Goal: Use online tool/utility

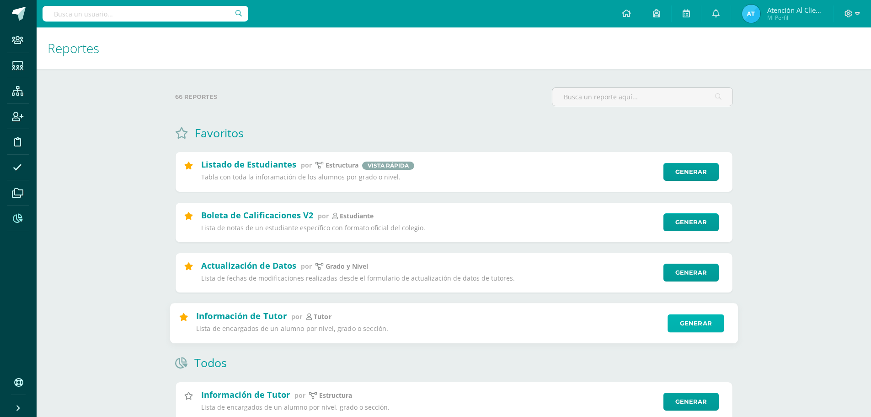
click at [694, 330] on link "Generar" at bounding box center [696, 323] width 56 height 18
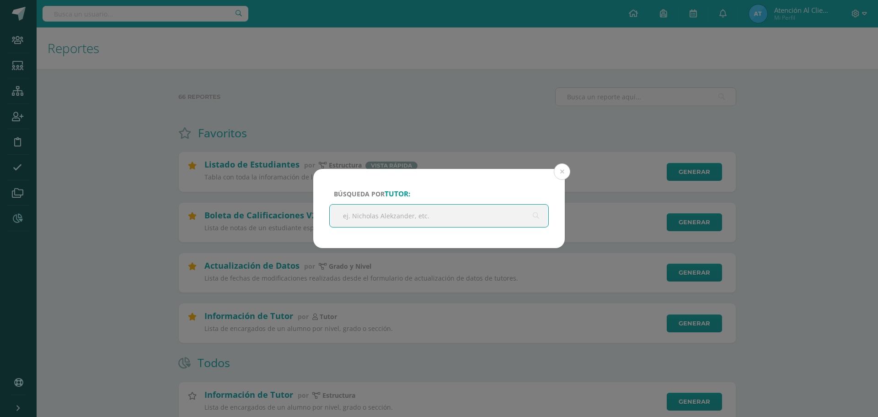
click at [396, 220] on input "text" at bounding box center [439, 215] width 219 height 22
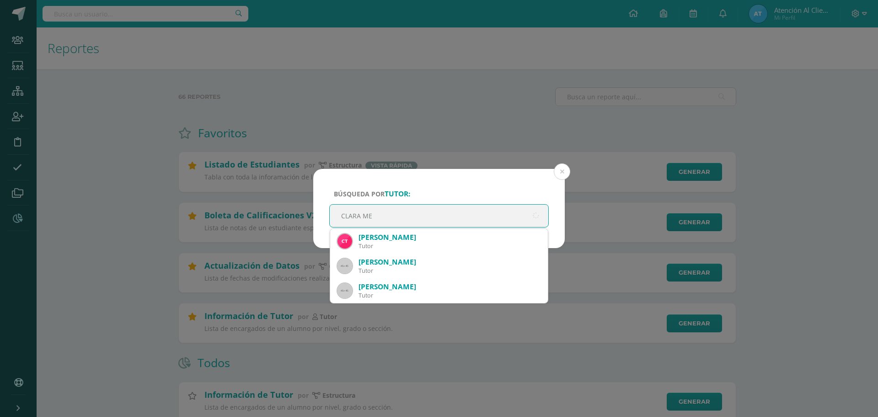
type input "[PERSON_NAME]"
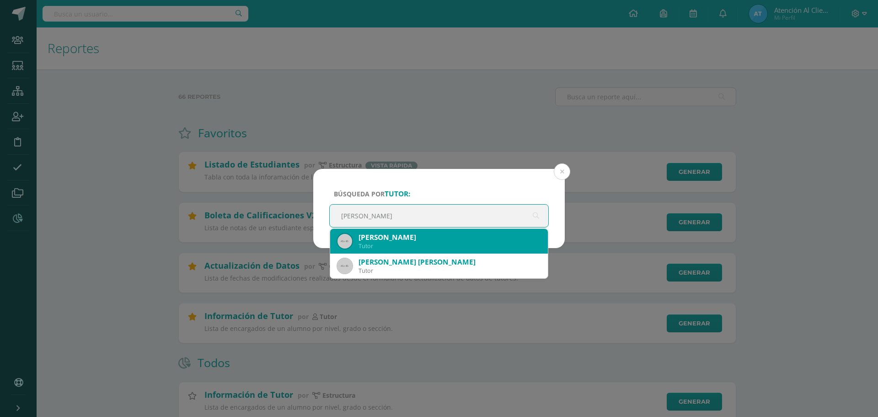
click at [406, 237] on div "[PERSON_NAME]" at bounding box center [450, 237] width 182 height 10
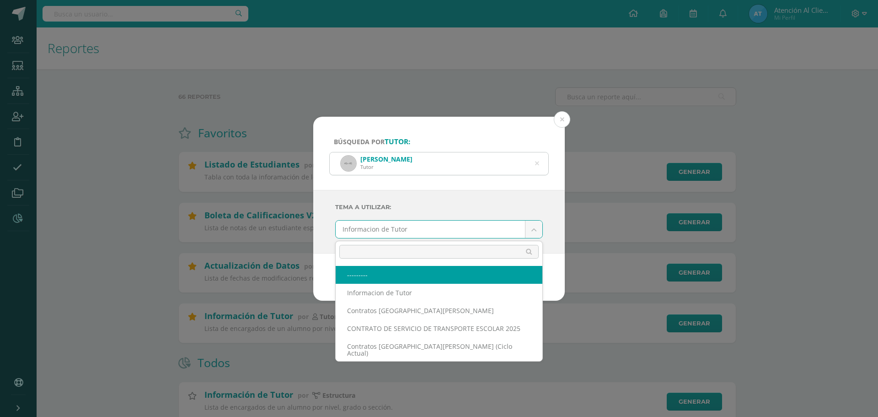
scroll to position [46, 0]
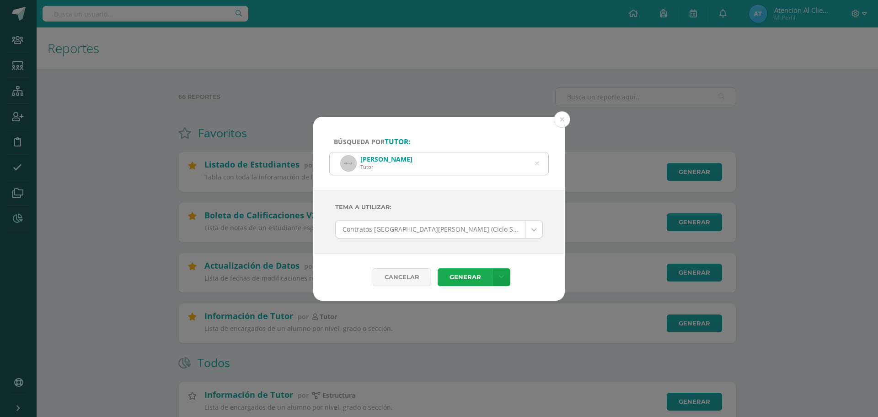
click at [457, 275] on link "Generar" at bounding box center [465, 277] width 55 height 18
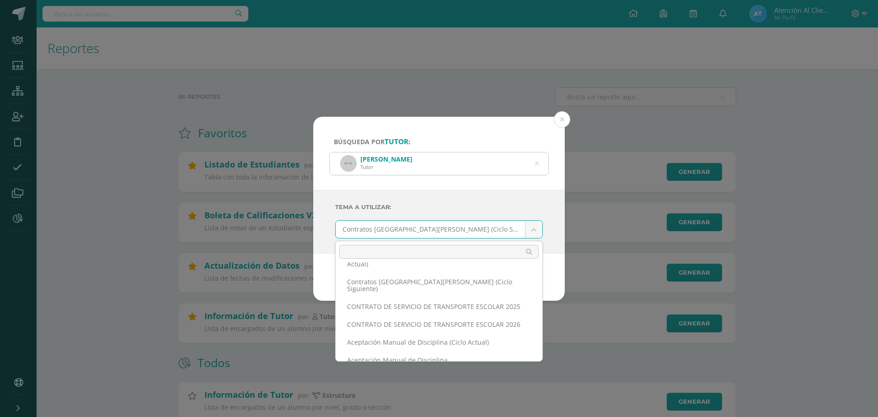
scroll to position [91, 0]
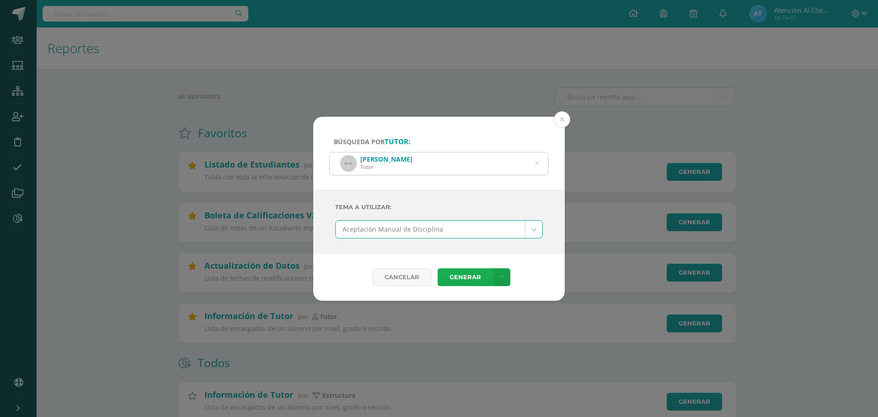
click at [469, 280] on link "Generar" at bounding box center [465, 277] width 55 height 18
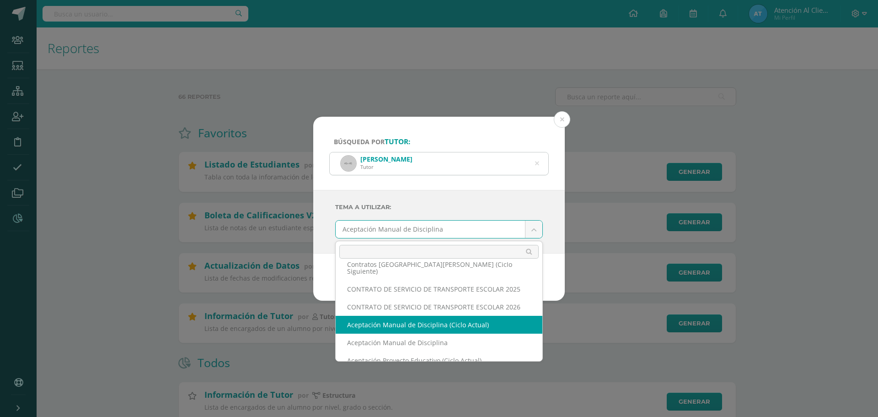
scroll to position [121, 0]
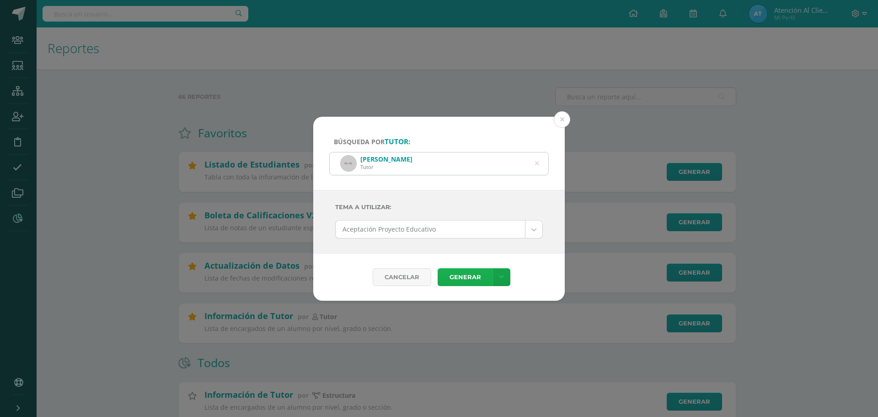
click at [482, 279] on link "Generar" at bounding box center [465, 277] width 55 height 18
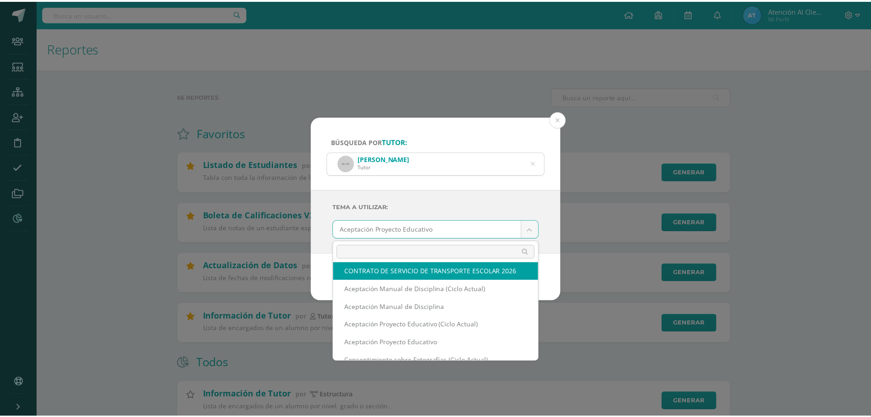
scroll to position [158, 0]
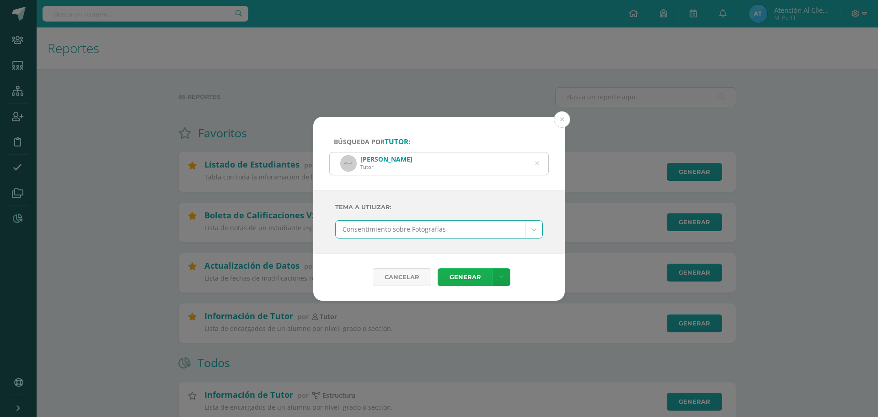
click at [457, 275] on link "Generar" at bounding box center [465, 277] width 55 height 18
click at [559, 118] on button at bounding box center [562, 119] width 16 height 16
